Goal: Navigation & Orientation: Find specific page/section

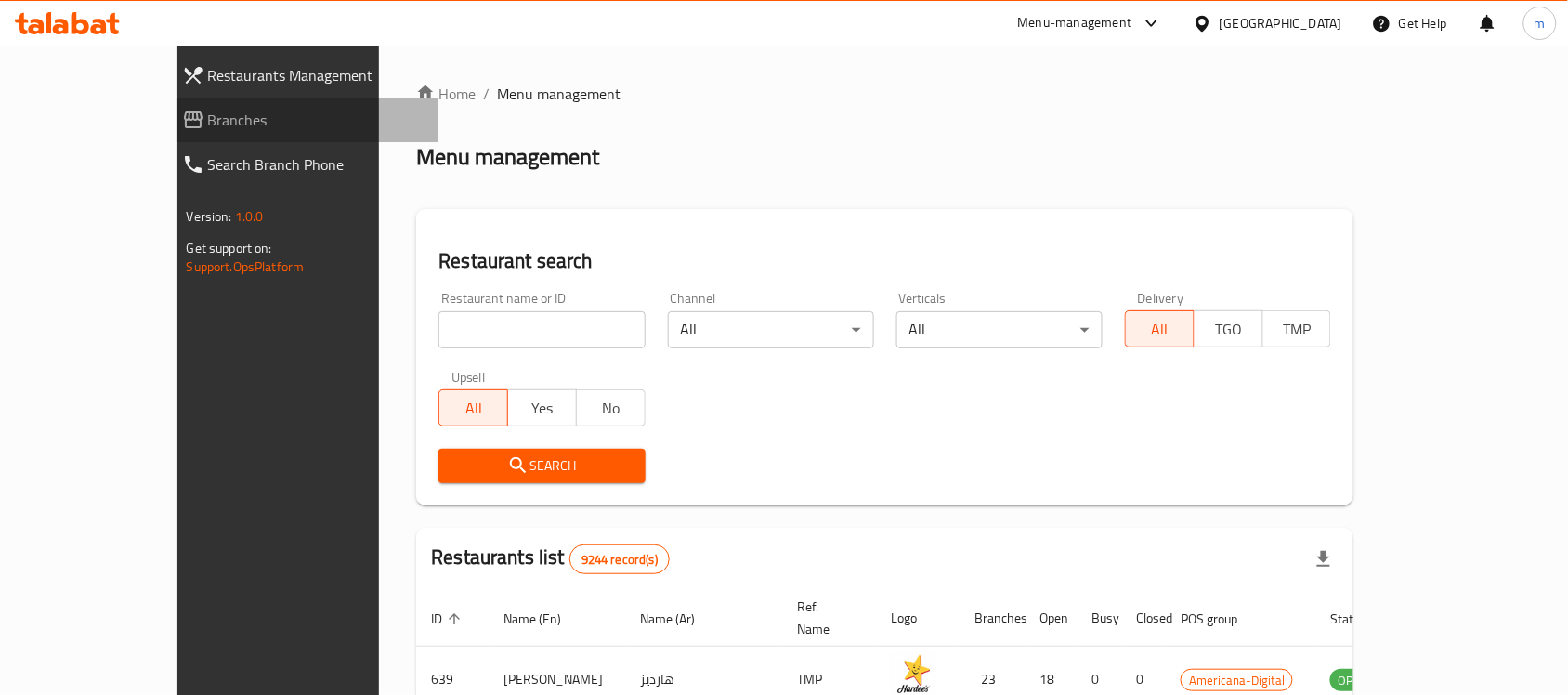
click at [208, 121] on span "Branches" at bounding box center [316, 119] width 216 height 22
click at [208, 112] on span "Branches" at bounding box center [316, 119] width 216 height 22
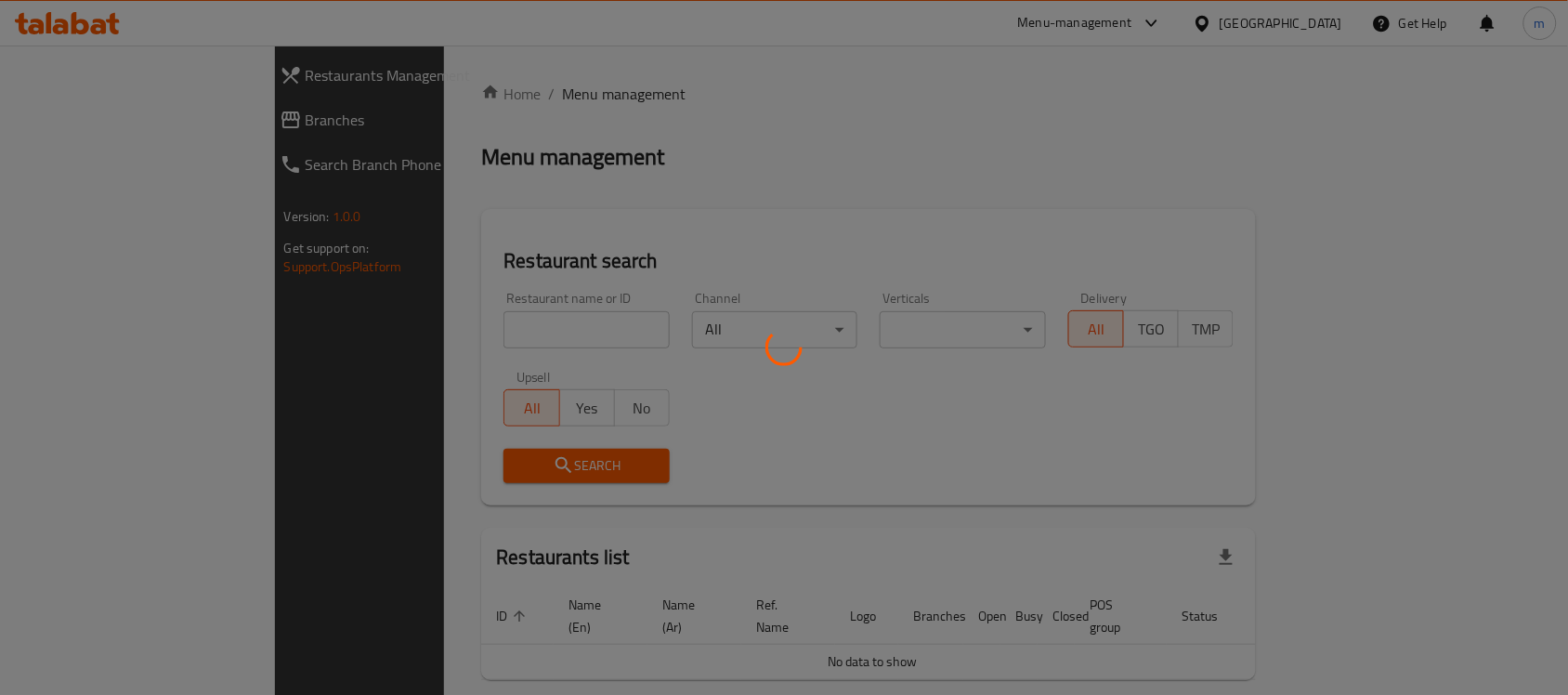
click at [78, 125] on div at bounding box center [784, 347] width 1568 height 695
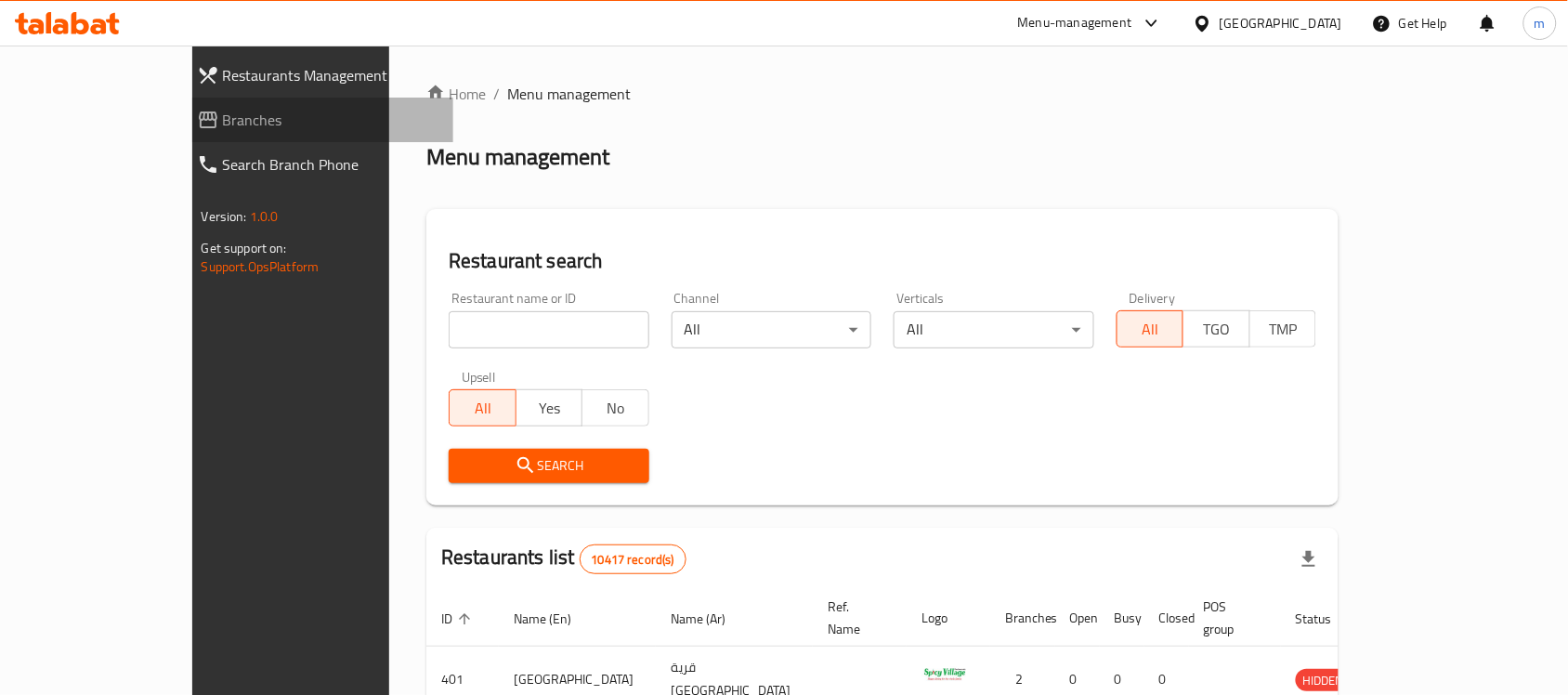
drag, startPoint x: 0, startPoint y: 0, endPoint x: 78, endPoint y: 125, distance: 147.3
click at [223, 125] on span "Branches" at bounding box center [330, 119] width 216 height 22
